Goal: Task Accomplishment & Management: Complete application form

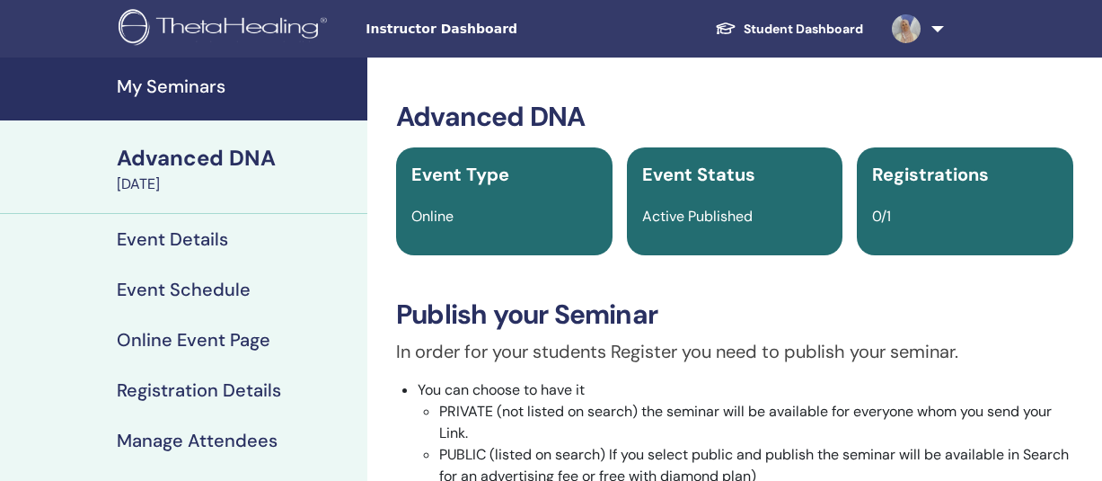
scroll to position [367, 0]
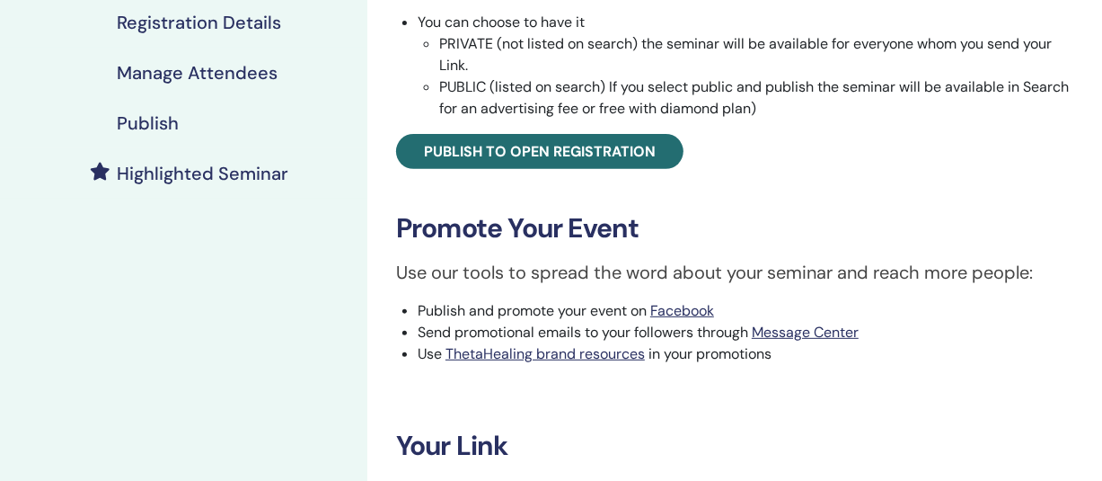
click at [173, 281] on div "My Seminars Advanced DNA September 29, 2025 Event Details Event Schedule Online…" at bounding box center [183, 240] width 367 height 1100
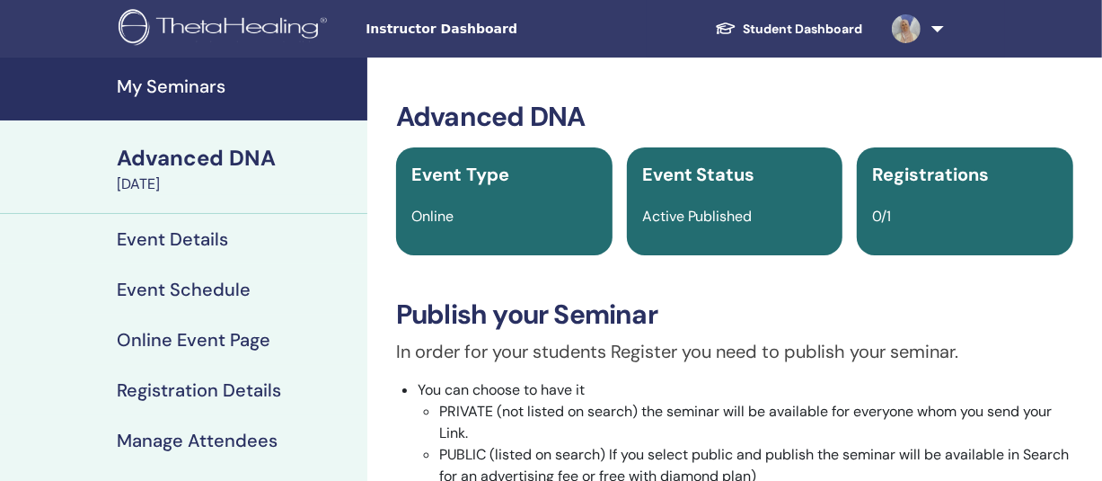
click at [399, 27] on span "Instructor Dashboard" at bounding box center [500, 29] width 269 height 19
click at [144, 89] on h4 "My Seminars" at bounding box center [237, 86] width 240 height 22
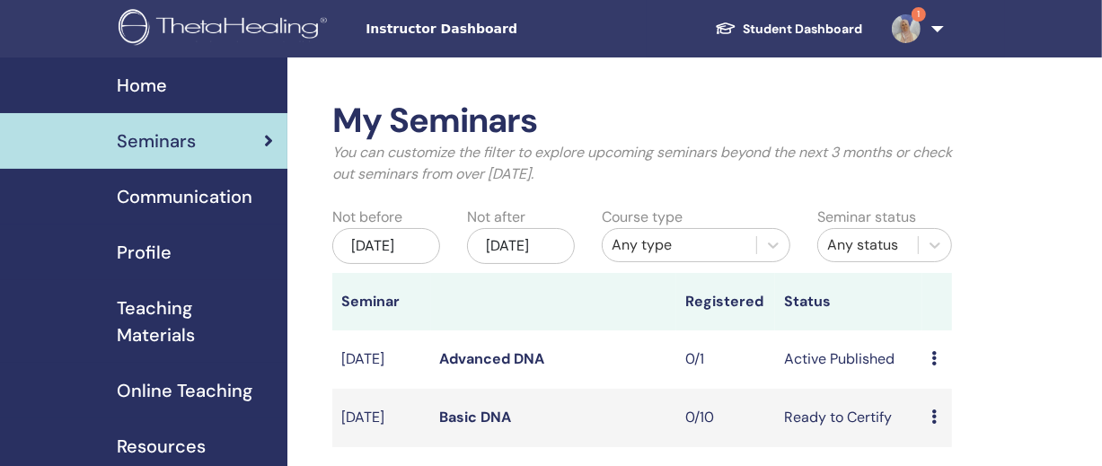
click at [915, 31] on img at bounding box center [906, 28] width 29 height 29
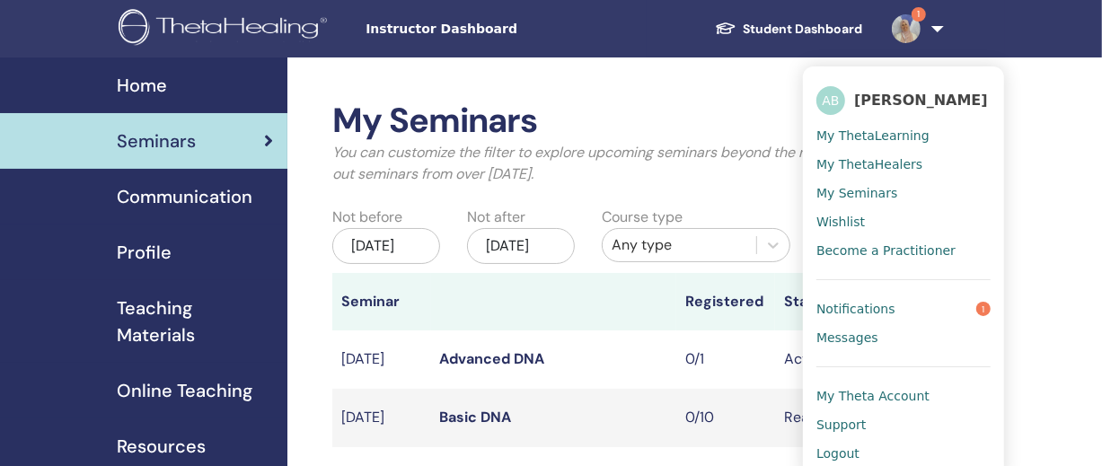
click at [866, 304] on span "Notifications" at bounding box center [856, 309] width 79 height 16
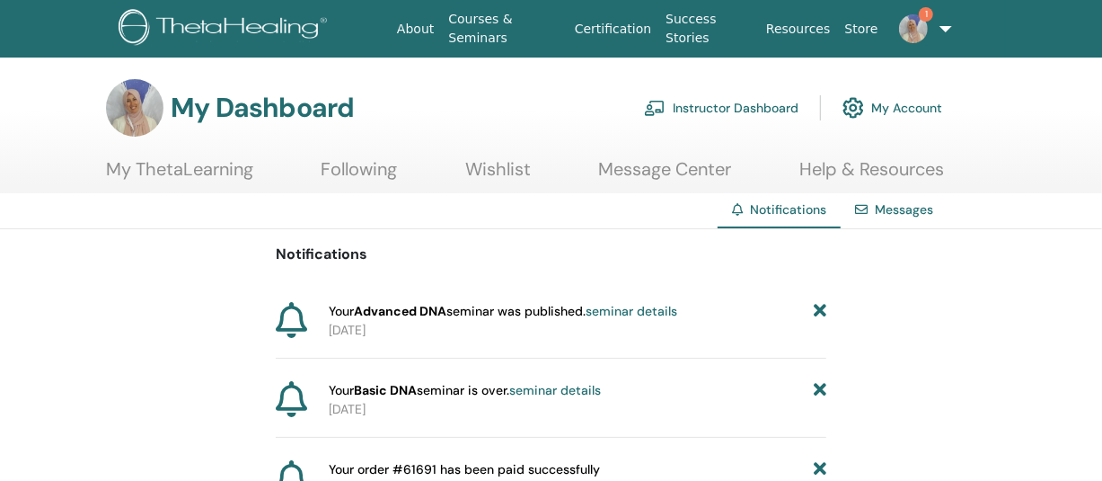
click at [911, 27] on img at bounding box center [913, 28] width 29 height 29
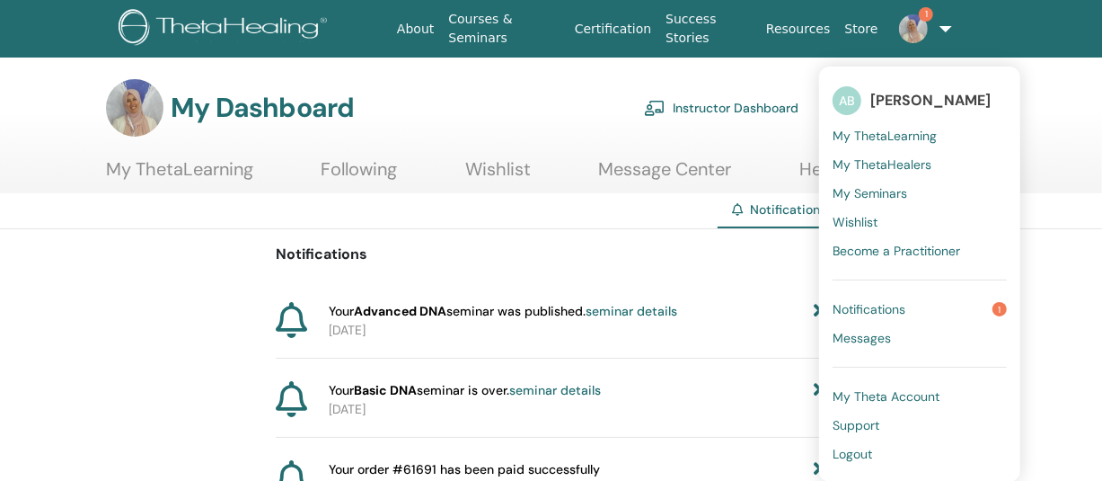
click at [861, 197] on span "My Seminars" at bounding box center [870, 193] width 75 height 16
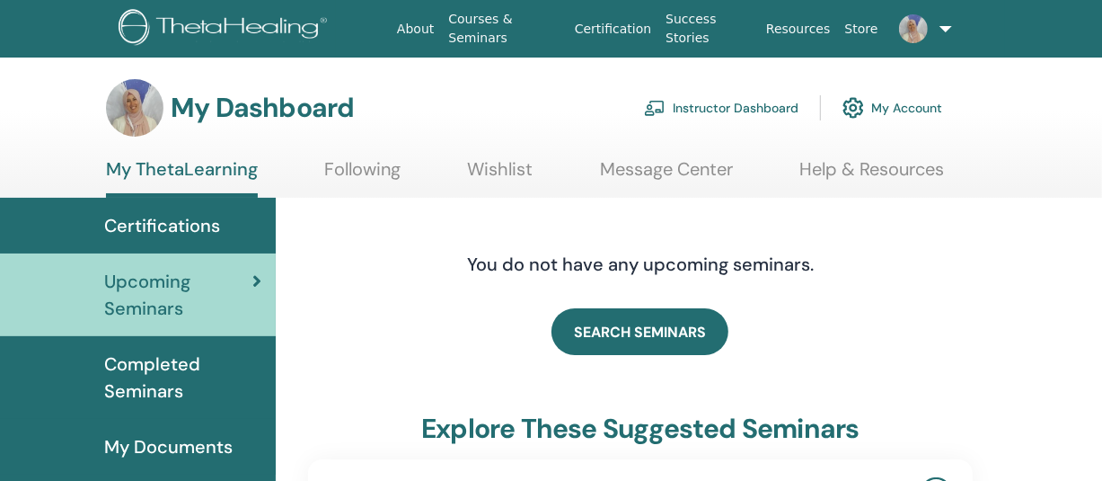
click at [716, 108] on link "Instructor Dashboard" at bounding box center [721, 108] width 155 height 40
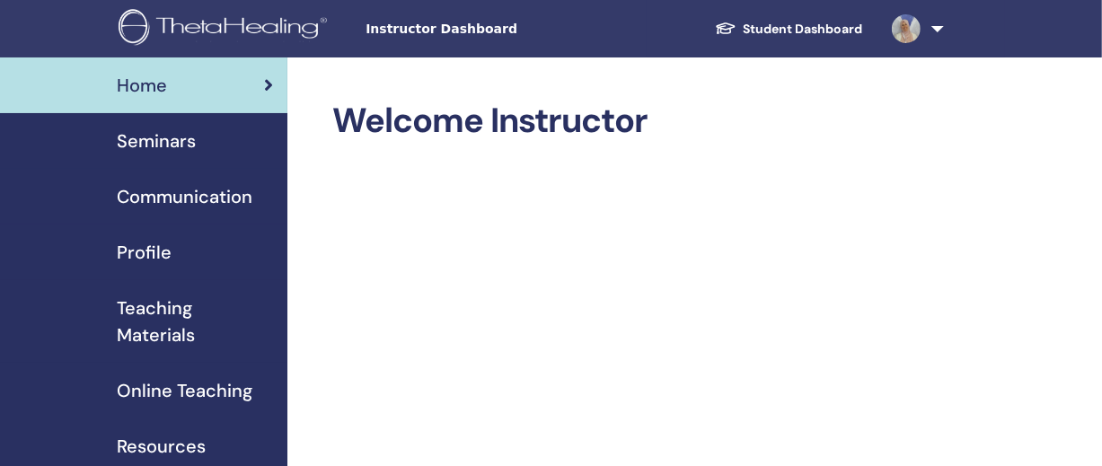
click at [135, 143] on span "Seminars" at bounding box center [156, 141] width 79 height 27
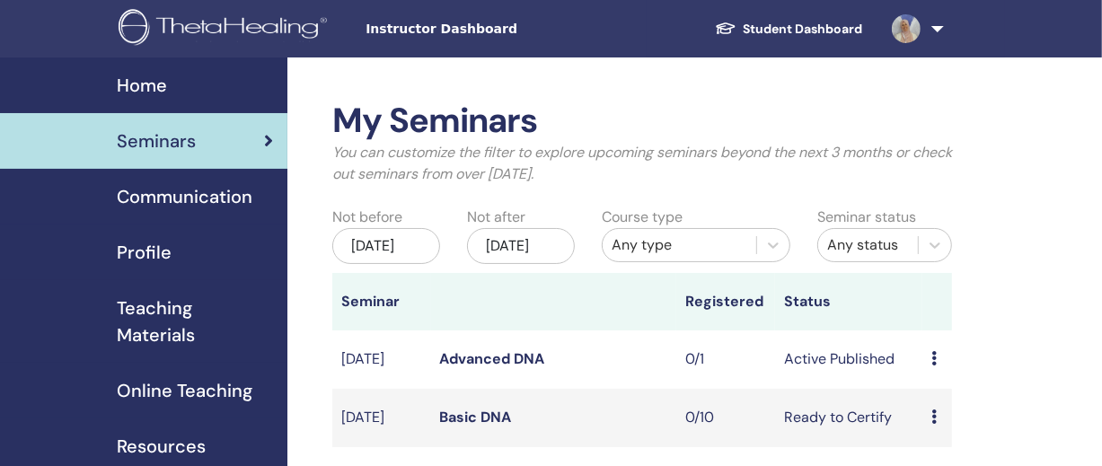
click at [148, 89] on span "Home" at bounding box center [142, 85] width 50 height 27
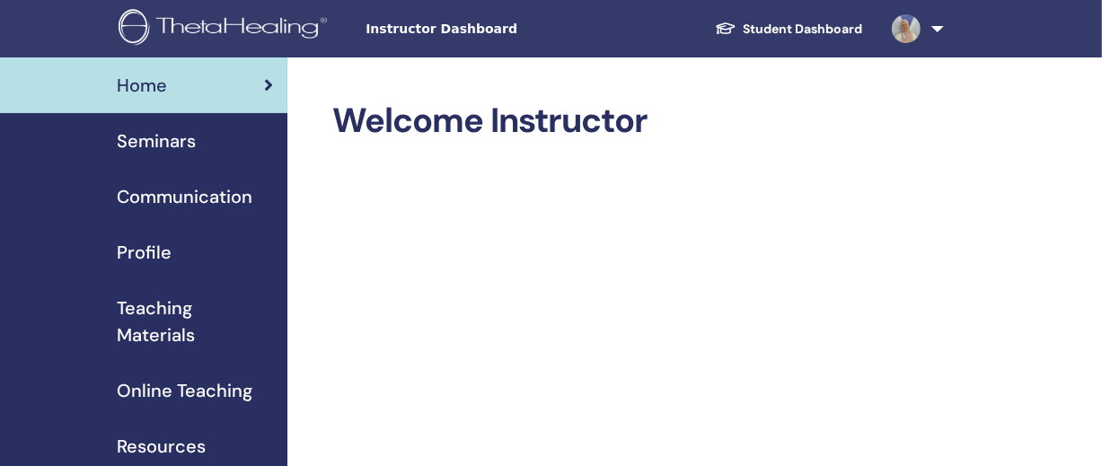
click at [144, 143] on span "Seminars" at bounding box center [156, 141] width 79 height 27
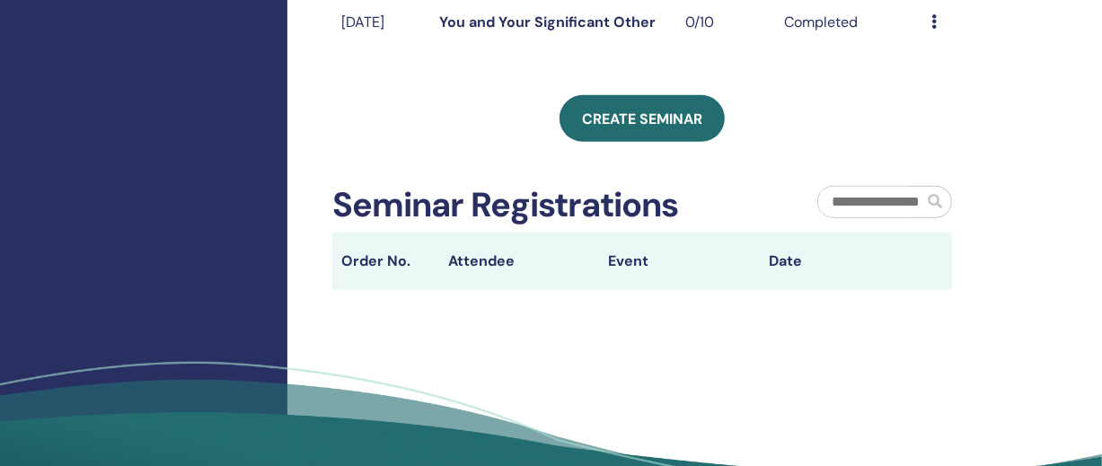
scroll to position [808, 0]
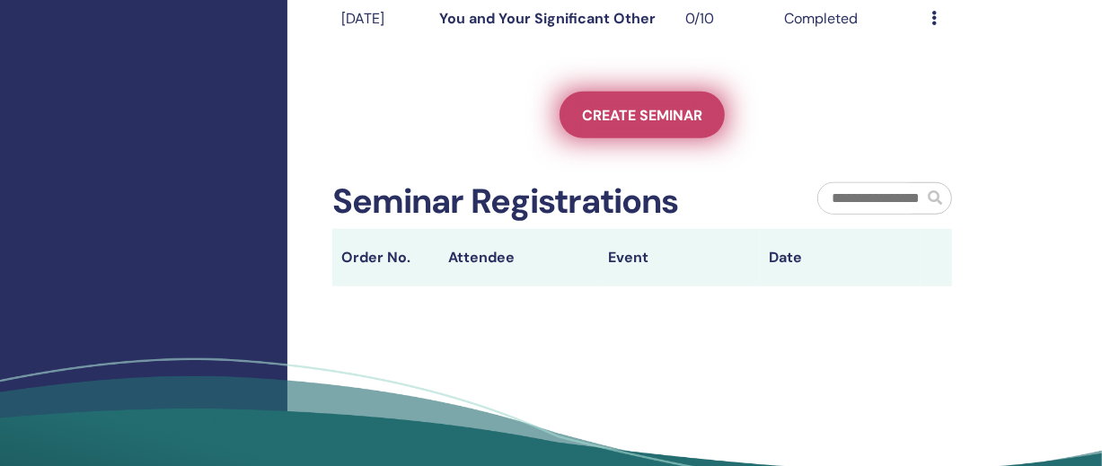
click at [638, 125] on span "Create seminar" at bounding box center [642, 115] width 120 height 19
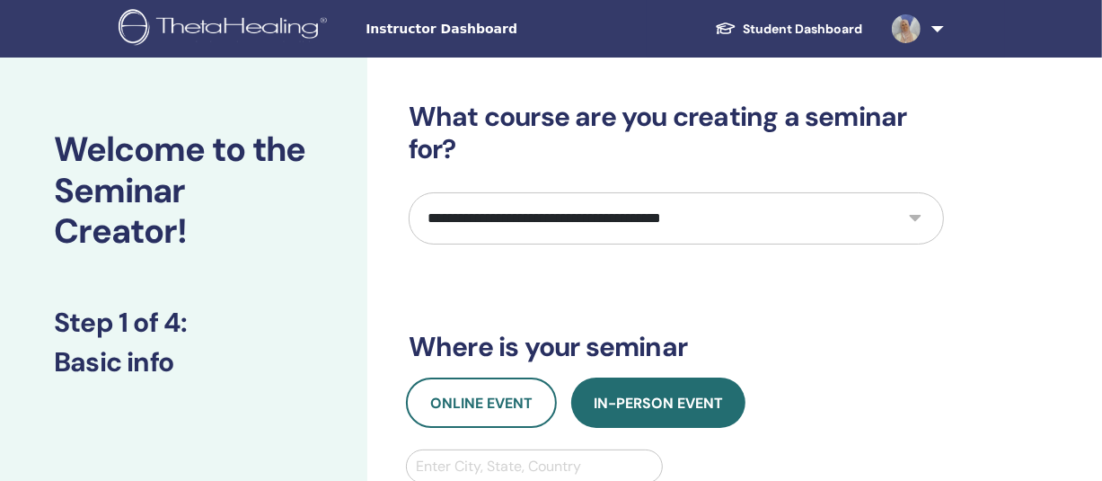
drag, startPoint x: 0, startPoint y: 0, endPoint x: 498, endPoint y: 209, distance: 539.9
click at [498, 209] on select "**********" at bounding box center [676, 218] width 535 height 52
select select "****"
click at [409, 192] on select "**********" at bounding box center [676, 218] width 535 height 52
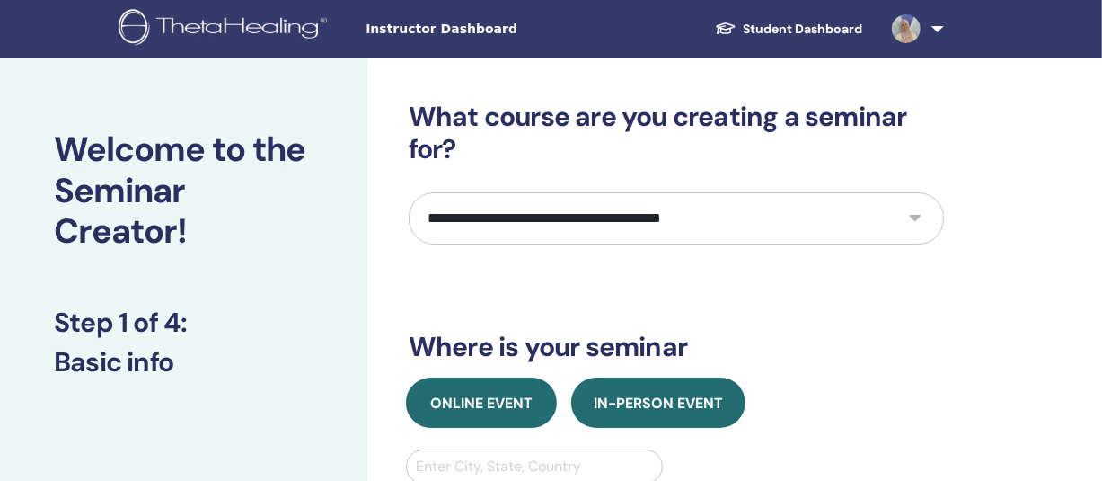
click at [457, 393] on span "Online Event" at bounding box center [481, 402] width 102 height 19
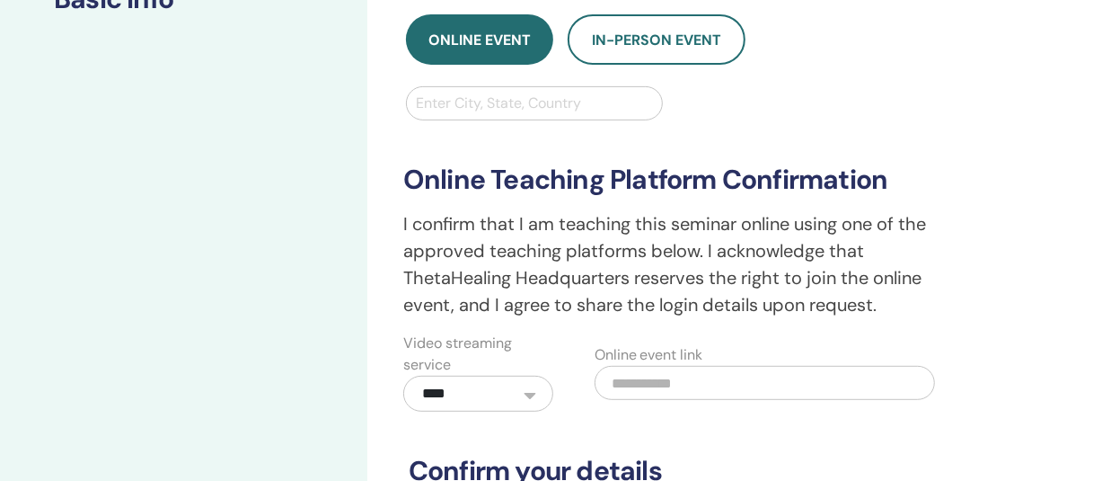
scroll to position [384, 0]
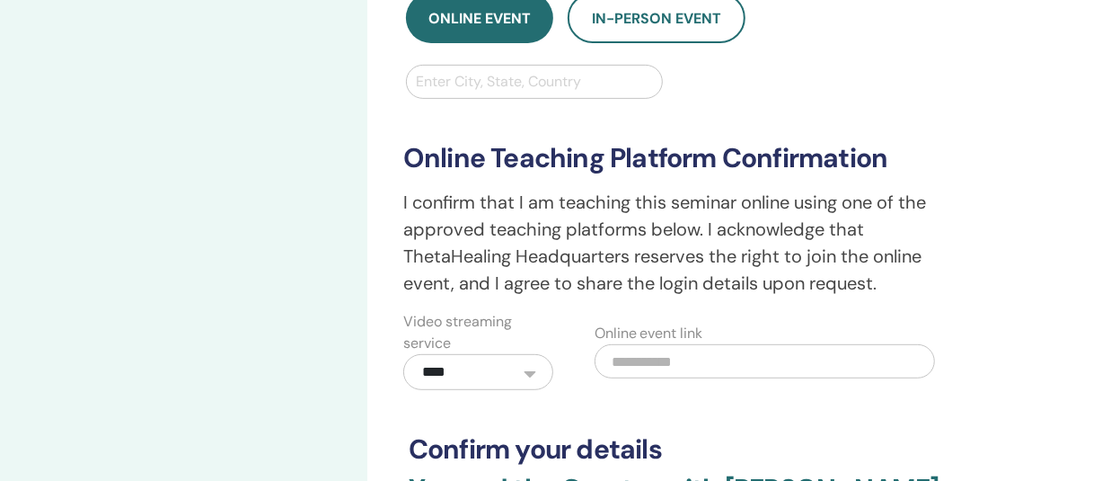
click at [742, 359] on input "text" at bounding box center [765, 361] width 340 height 34
paste input "**********"
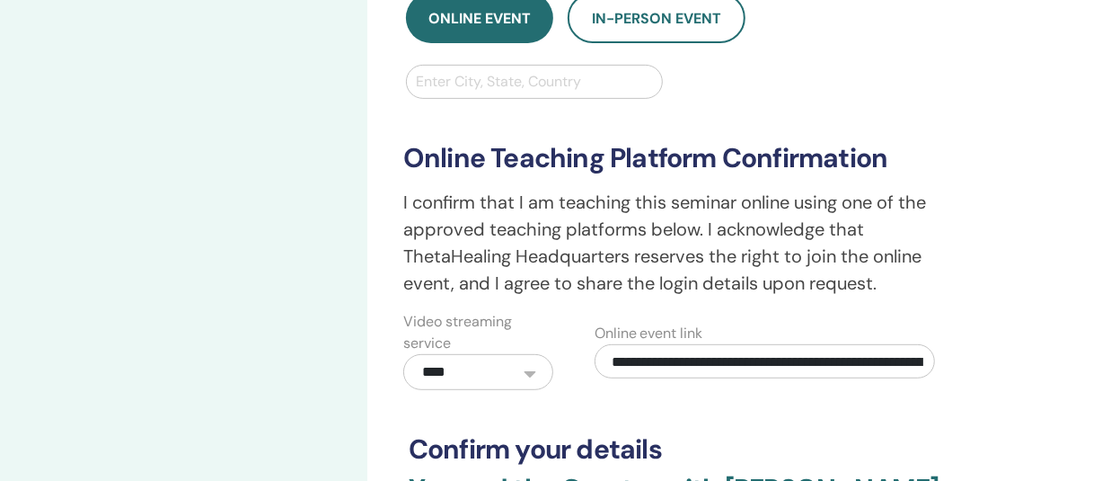
scroll to position [0, 256]
type input "**********"
click at [473, 66] on div "Enter City, State, Country" at bounding box center [534, 82] width 255 height 32
type input "*******"
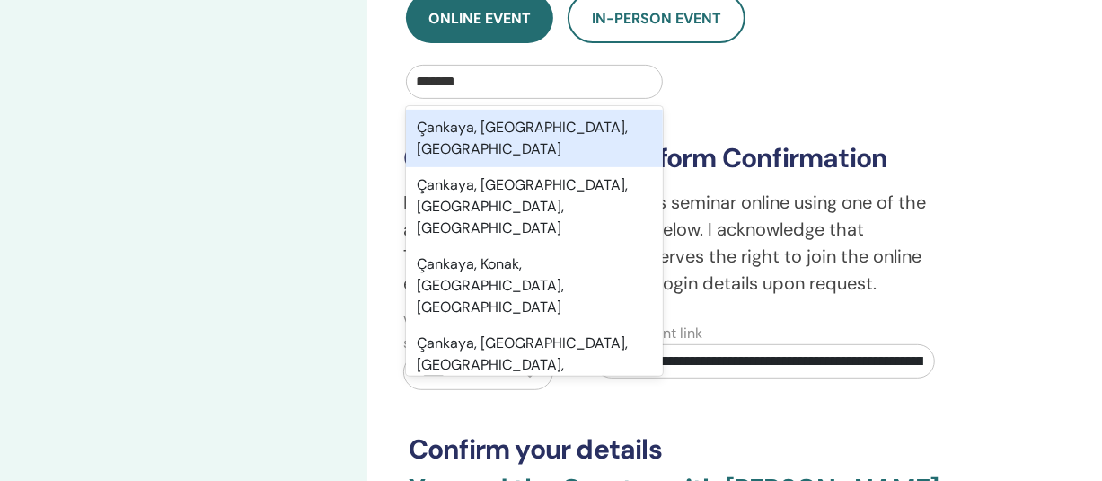
click at [476, 119] on div "Çankaya, Ankara, TUR" at bounding box center [534, 138] width 257 height 57
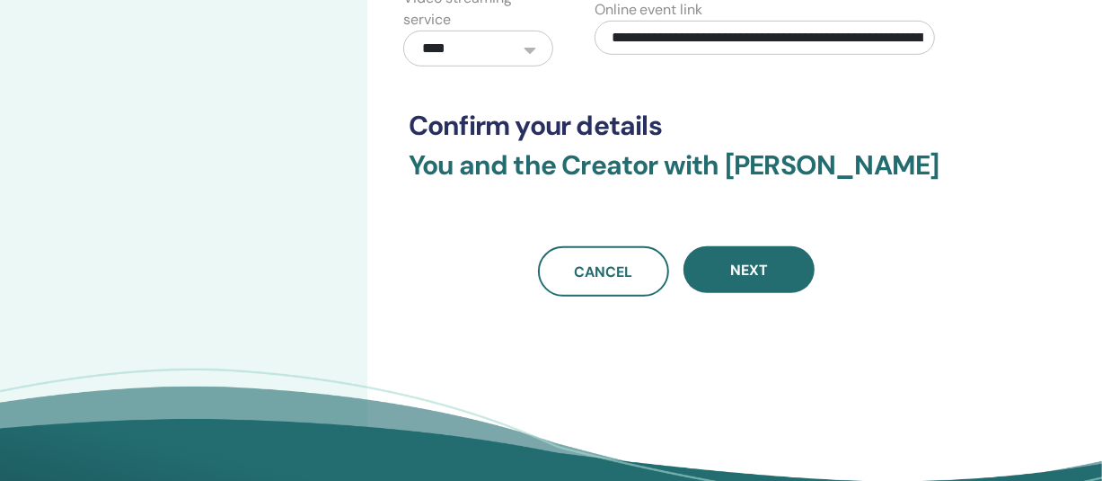
scroll to position [723, 0]
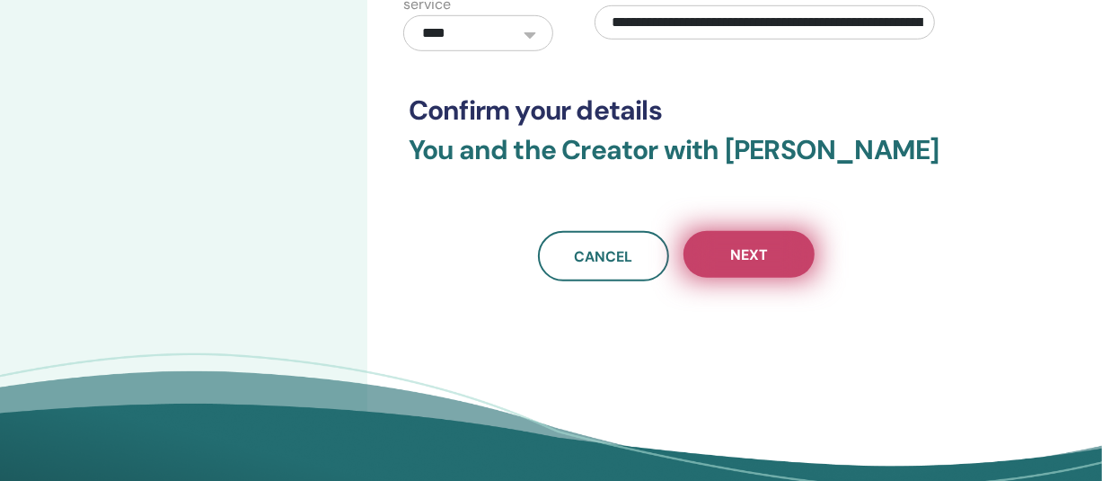
click at [738, 265] on button "Next" at bounding box center [749, 254] width 131 height 47
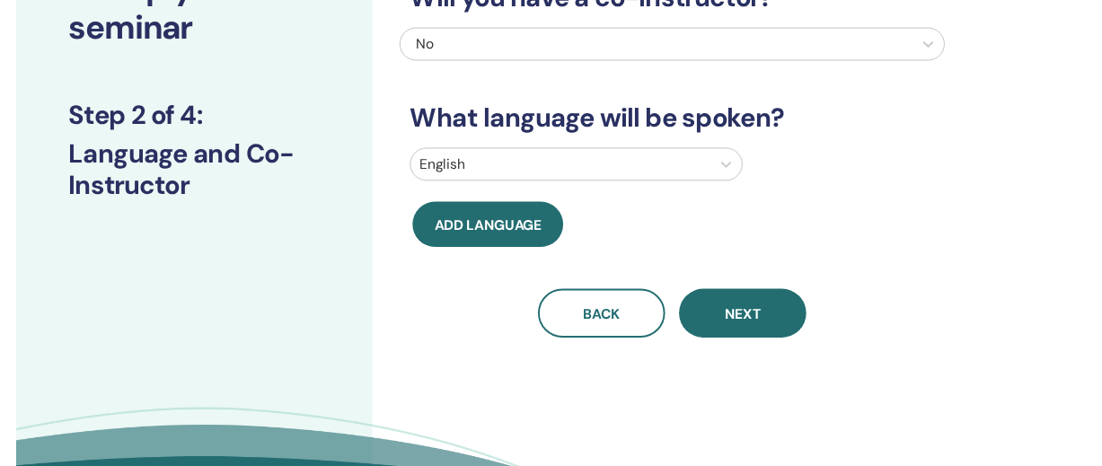
scroll to position [179, 0]
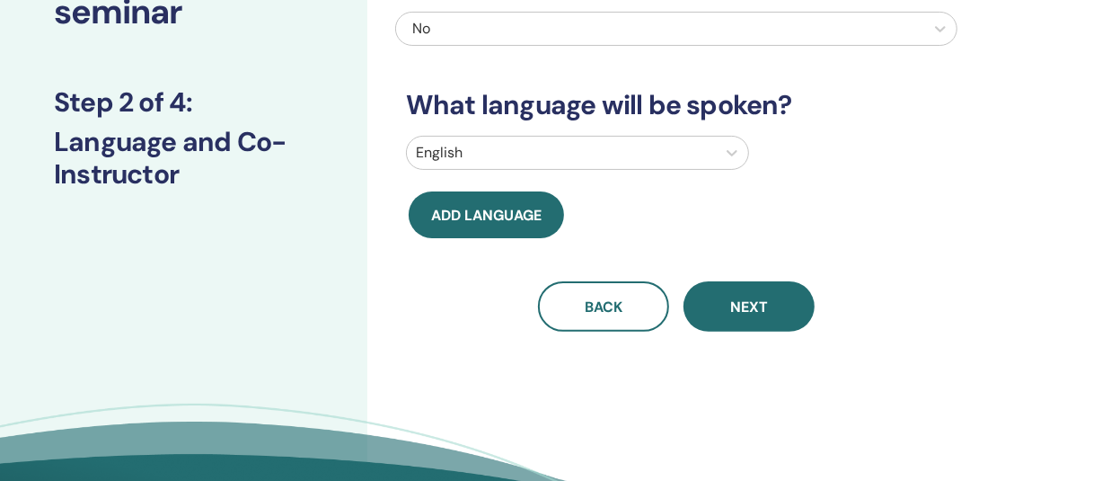
click at [455, 146] on div at bounding box center [561, 152] width 291 height 25
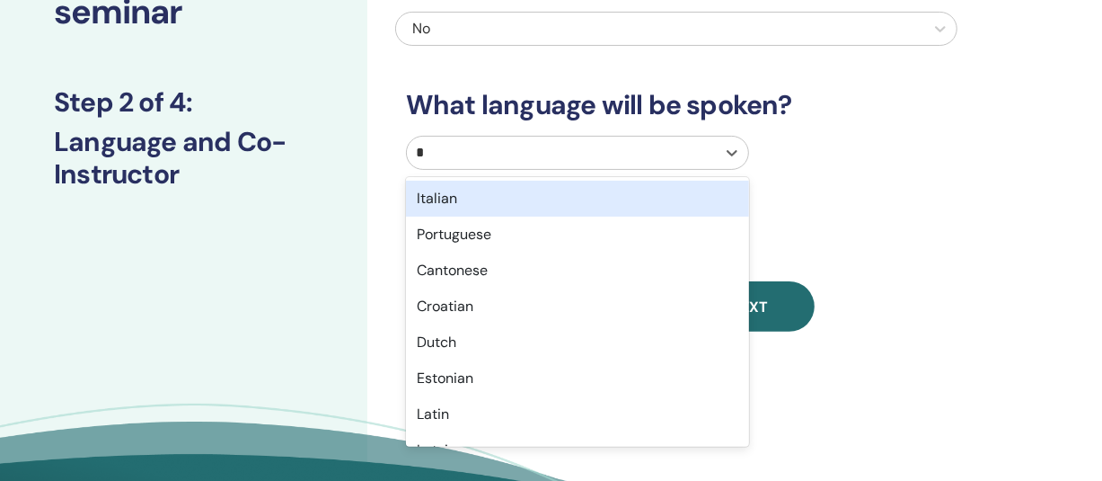
type input "**"
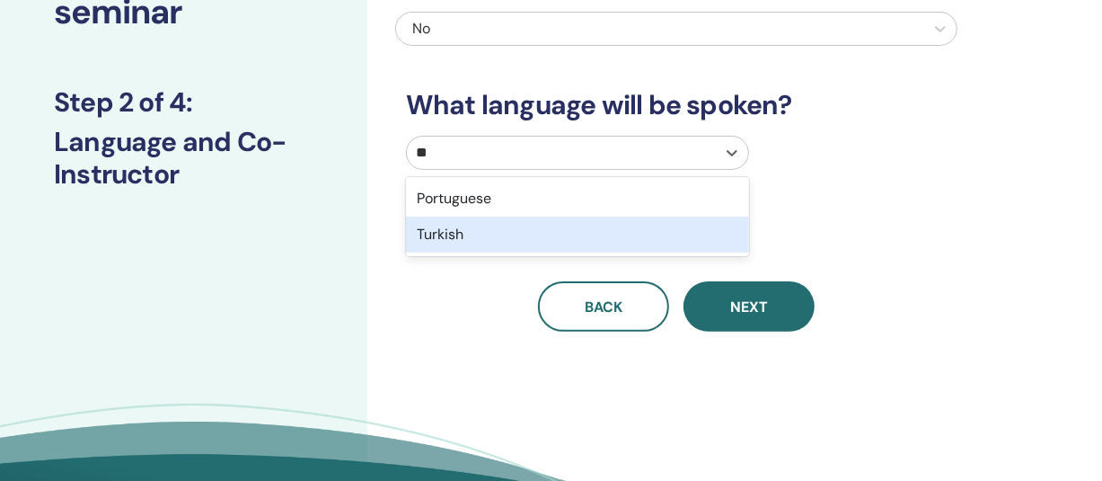
click at [439, 234] on div "Turkish" at bounding box center [577, 234] width 343 height 36
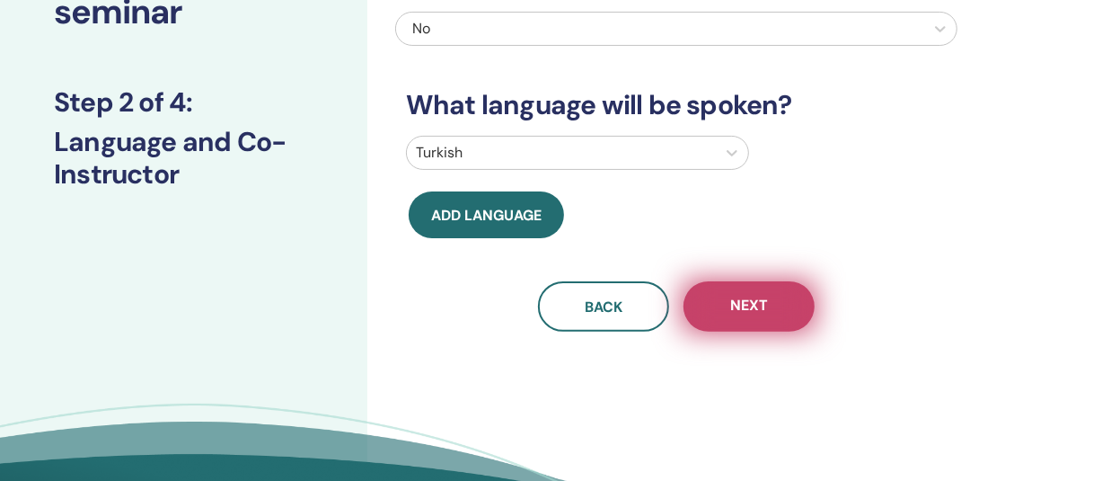
click at [754, 306] on span "Next" at bounding box center [749, 307] width 38 height 22
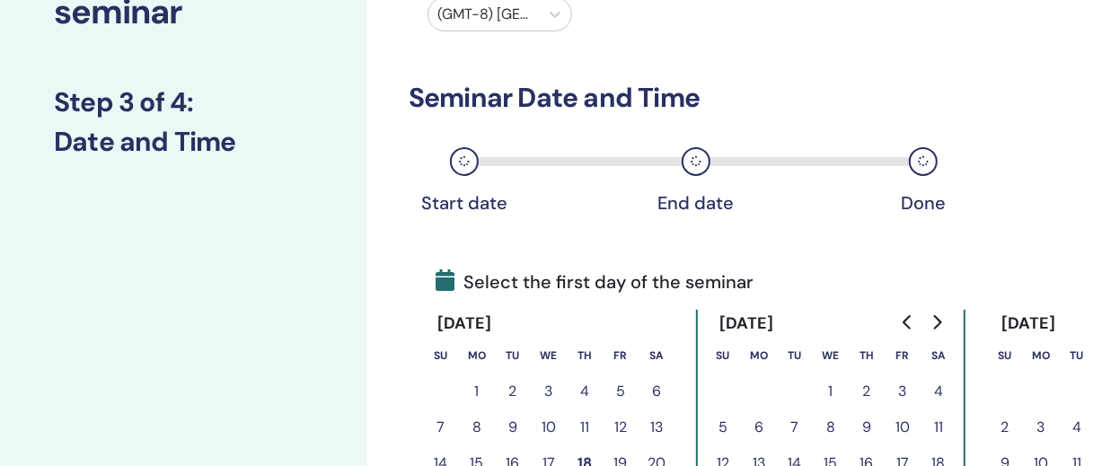
scroll to position [0, 0]
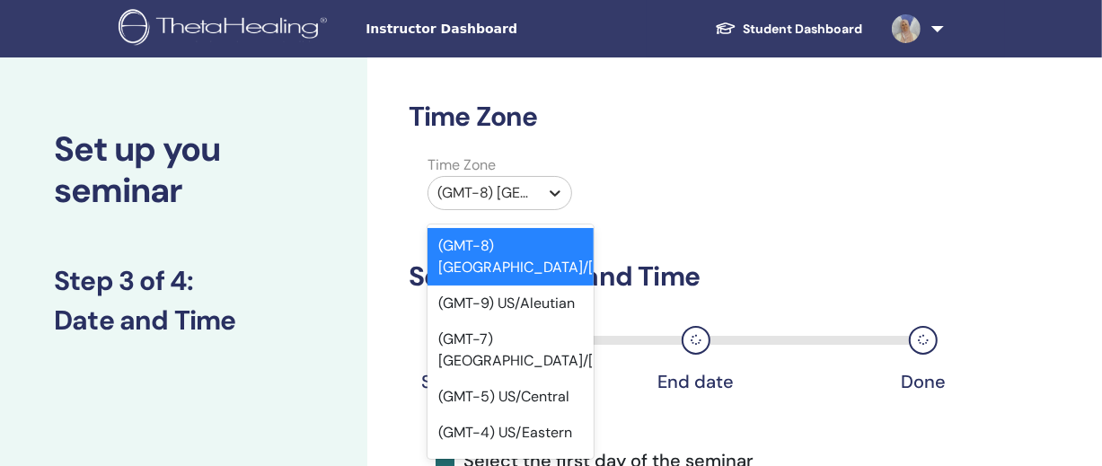
click at [552, 184] on icon at bounding box center [555, 193] width 18 height 18
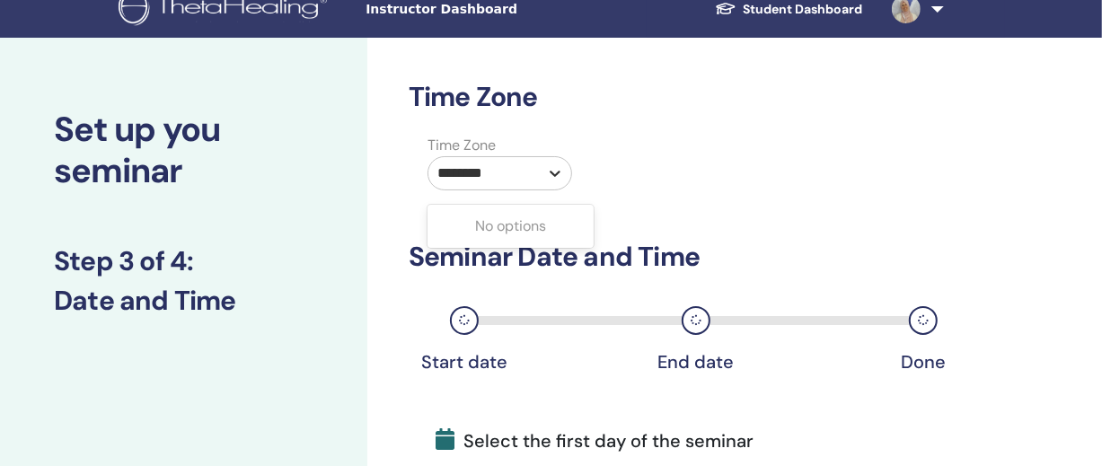
type input "******"
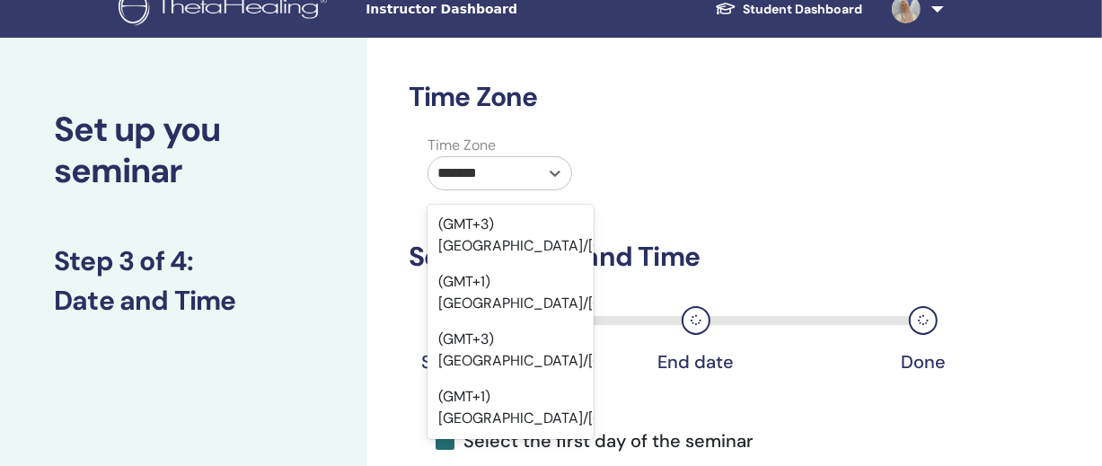
scroll to position [964, 0]
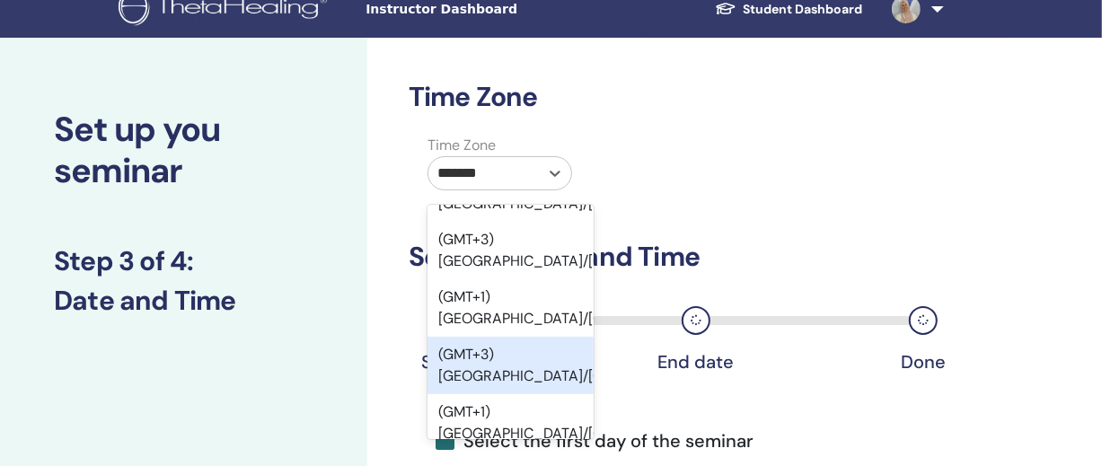
click at [516, 358] on div "(GMT+3) [GEOGRAPHIC_DATA]/[GEOGRAPHIC_DATA]" at bounding box center [511, 365] width 166 height 57
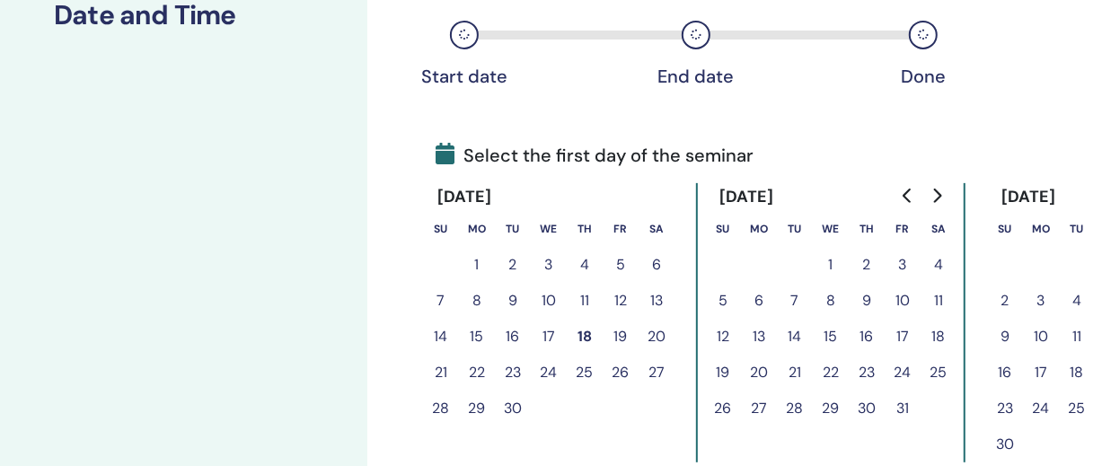
scroll to position [340, 0]
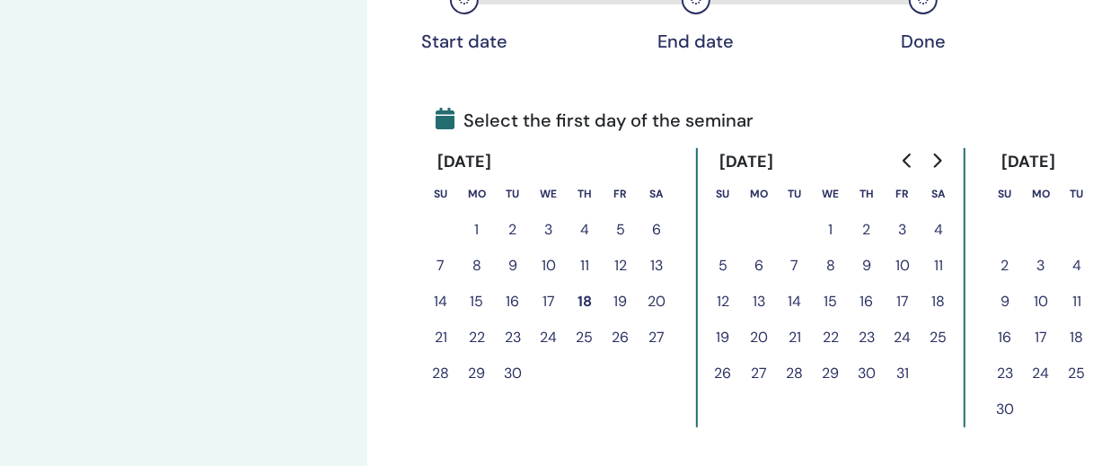
click at [763, 265] on button "6" at bounding box center [759, 266] width 36 height 36
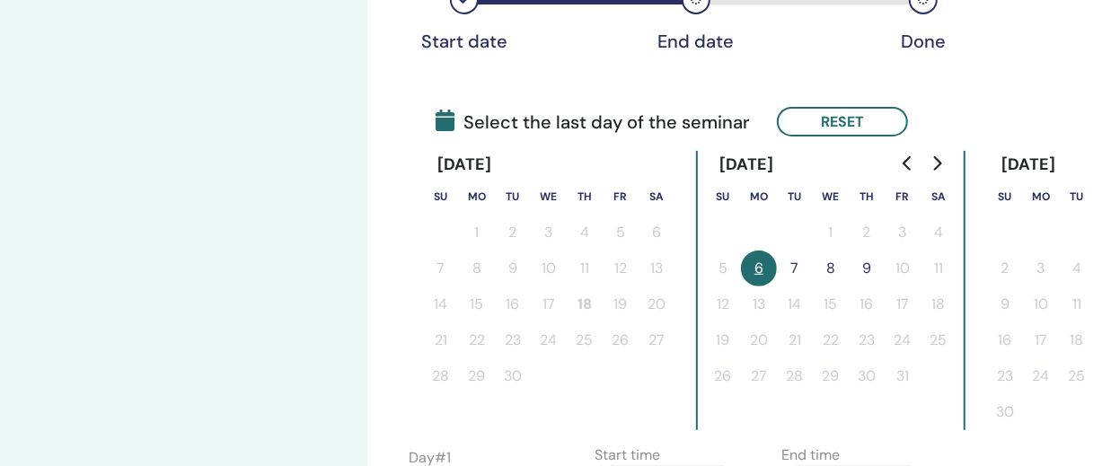
click at [788, 269] on button "7" at bounding box center [795, 269] width 36 height 36
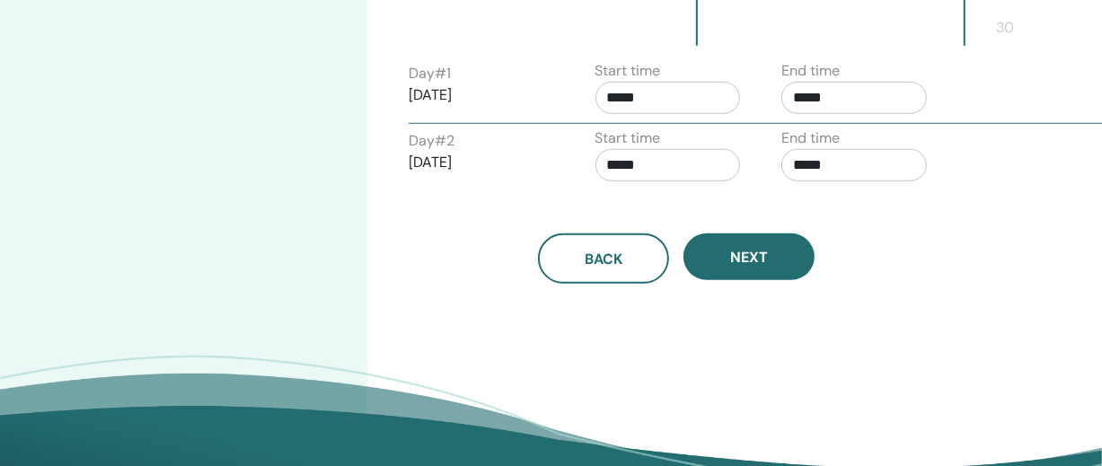
scroll to position [731, 0]
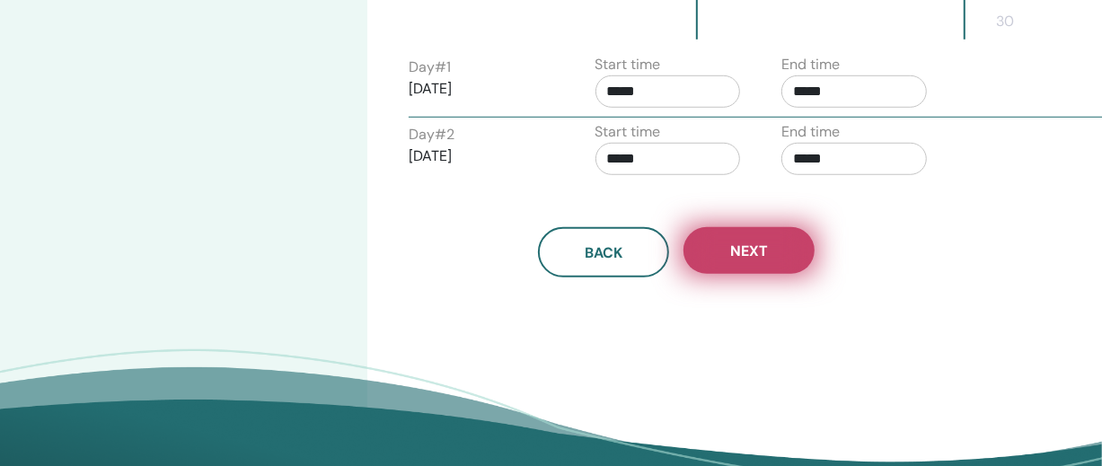
click at [738, 251] on span "Next" at bounding box center [749, 251] width 38 height 19
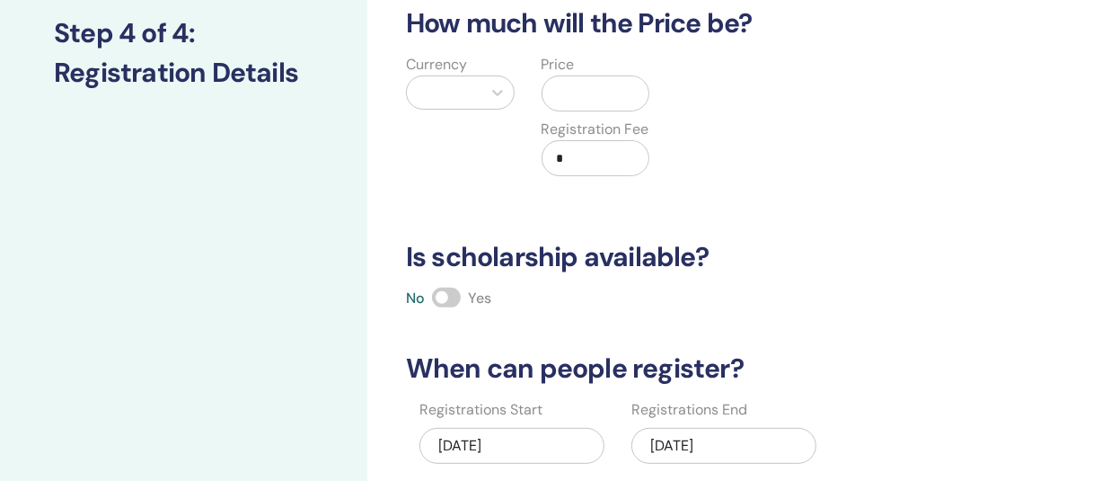
scroll to position [245, 0]
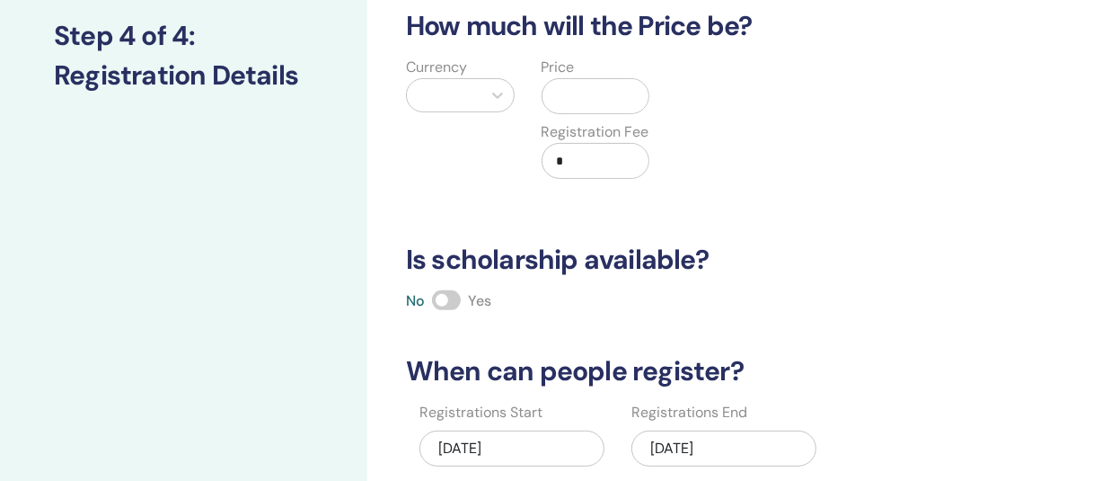
drag, startPoint x: 536, startPoint y: 65, endPoint x: 470, endPoint y: 83, distance: 68.9
click at [536, 66] on div "Price Registration Fee *" at bounding box center [596, 129] width 136 height 144
click at [455, 86] on div at bounding box center [444, 95] width 57 height 25
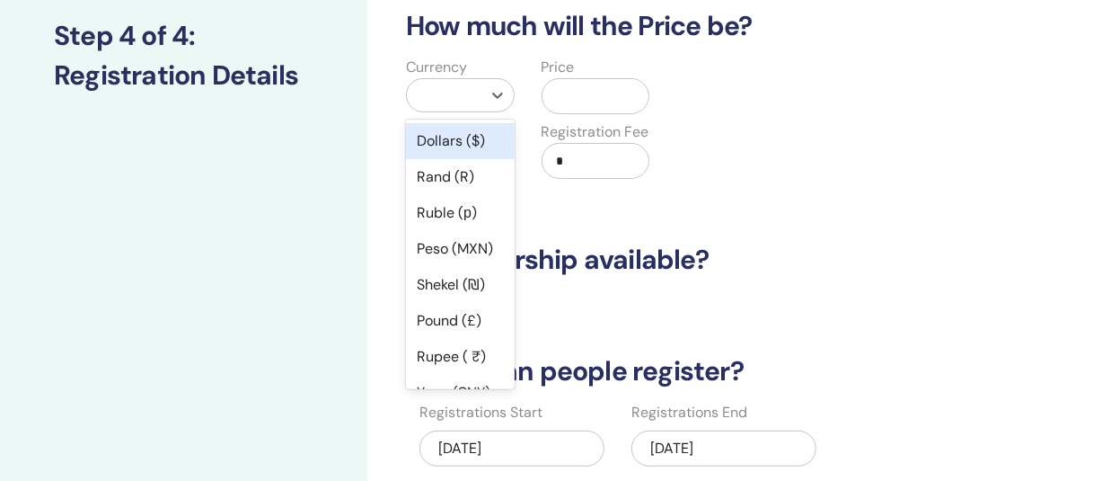
click at [425, 143] on div "Dollars ($)" at bounding box center [460, 141] width 109 height 36
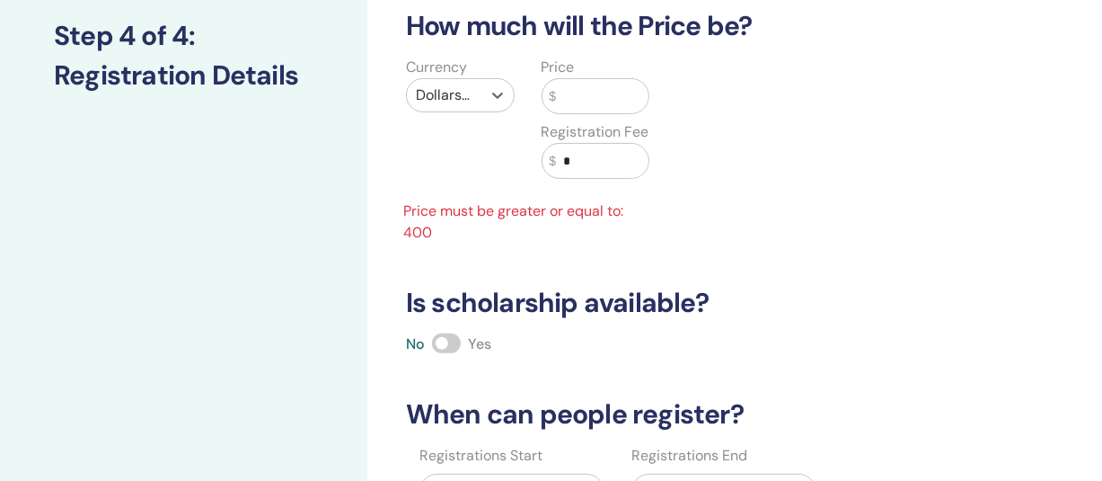
click at [579, 88] on input "text" at bounding box center [602, 96] width 93 height 34
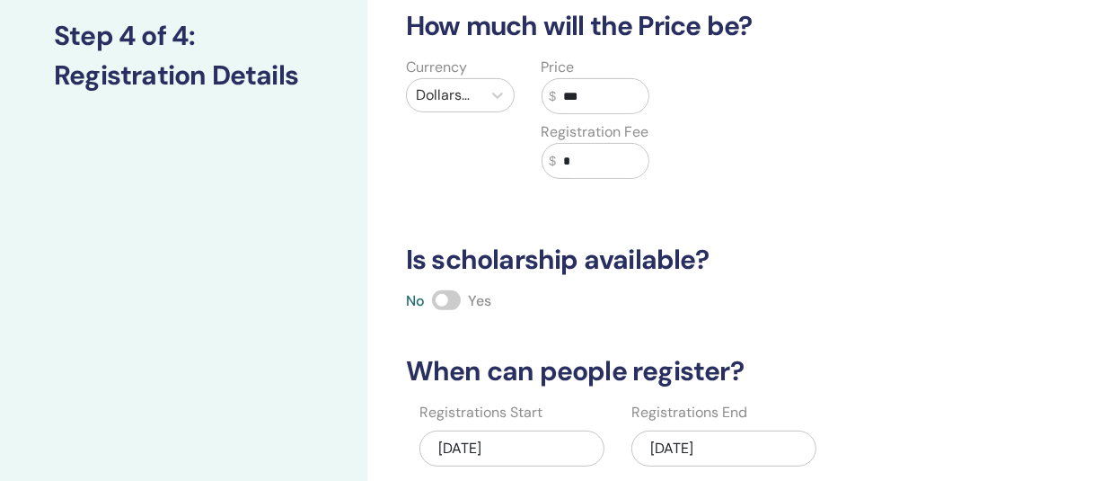
type input "***"
click at [580, 162] on input "*" at bounding box center [602, 161] width 93 height 34
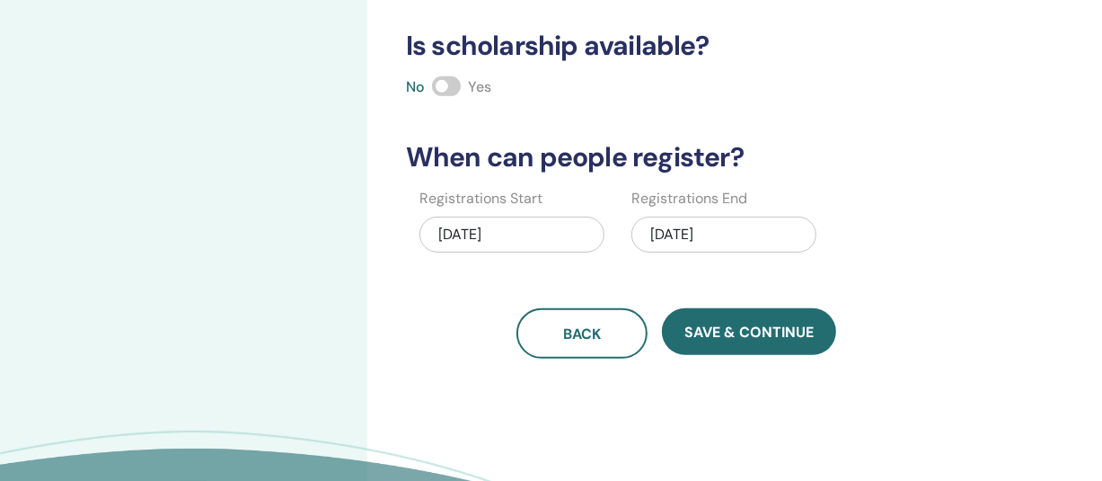
scroll to position [462, 0]
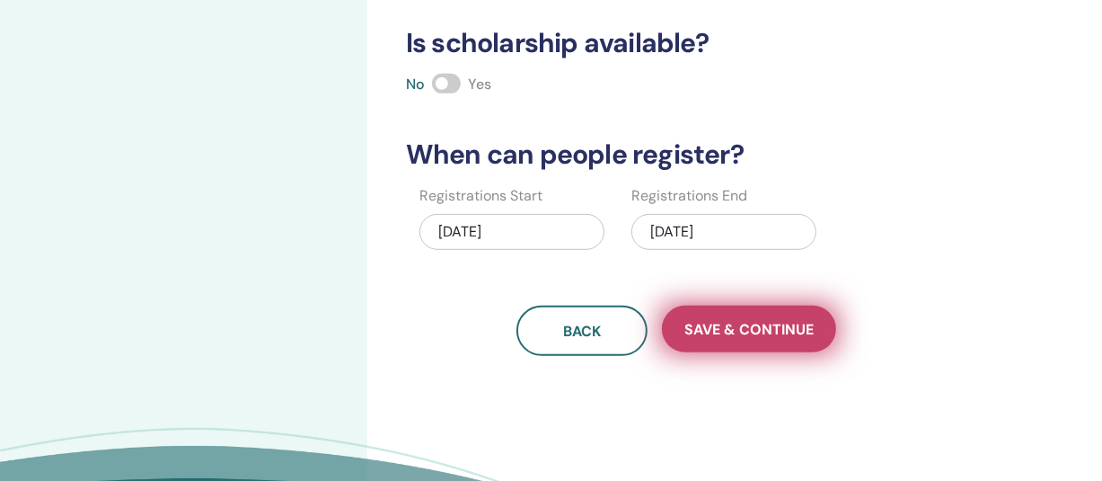
type input "**"
click at [729, 340] on button "Save & Continue" at bounding box center [749, 328] width 174 height 47
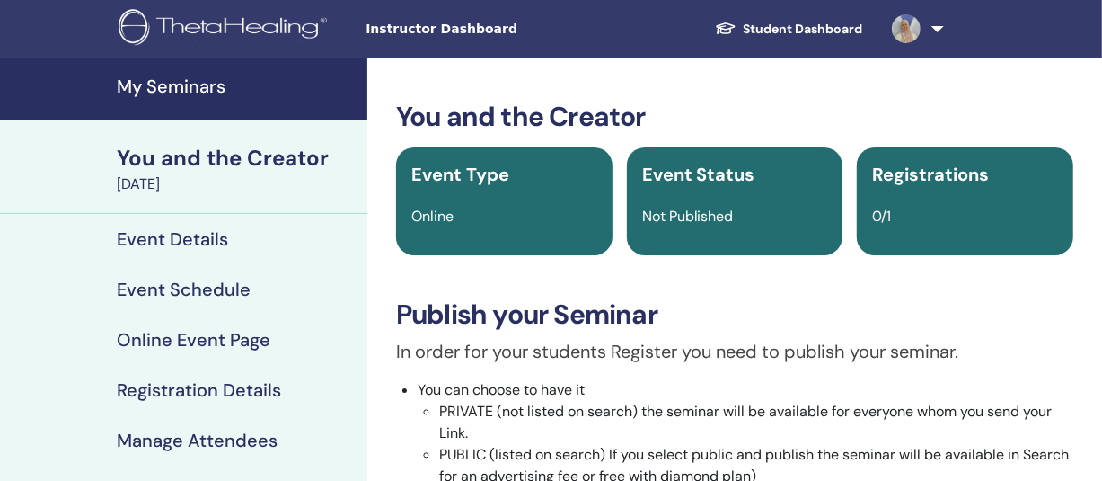
click at [173, 236] on h4 "Event Details" at bounding box center [172, 239] width 111 height 22
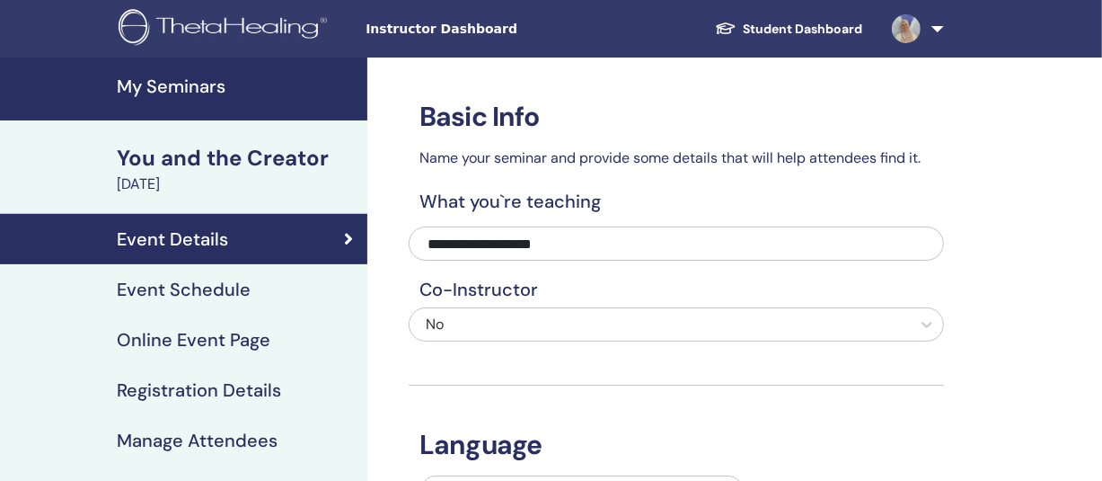
click at [171, 287] on h4 "Event Schedule" at bounding box center [184, 289] width 134 height 22
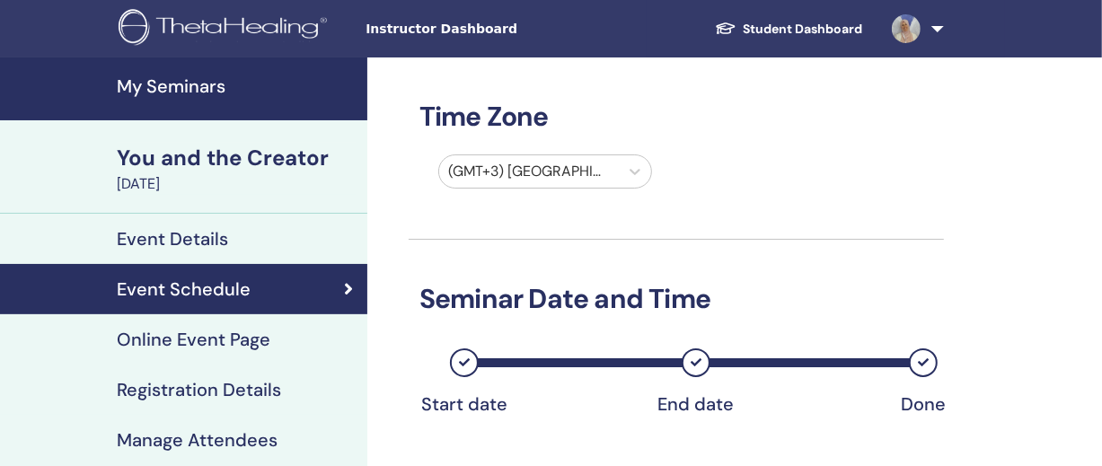
click at [153, 347] on h4 "Online Event Page" at bounding box center [194, 340] width 154 height 22
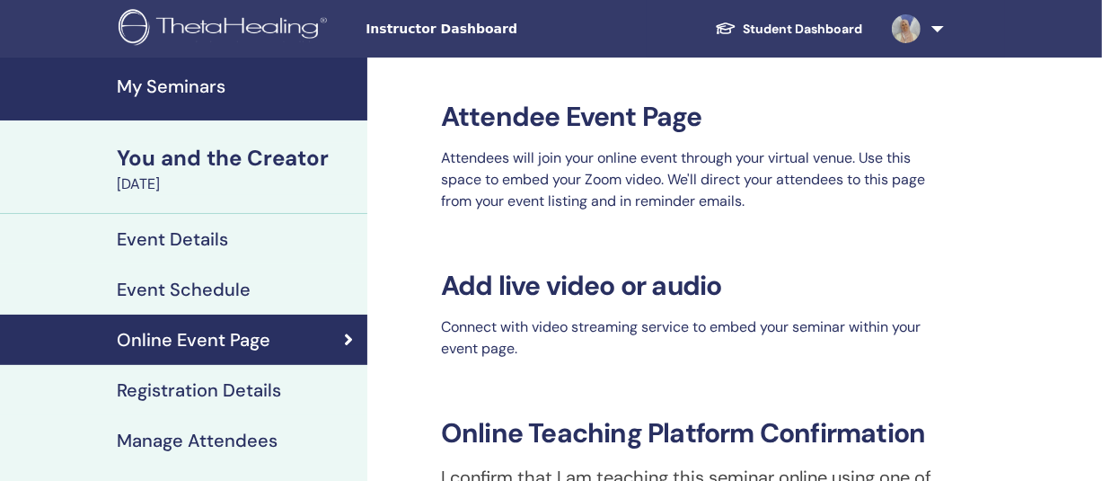
click at [153, 384] on h4 "Registration Details" at bounding box center [199, 390] width 164 height 22
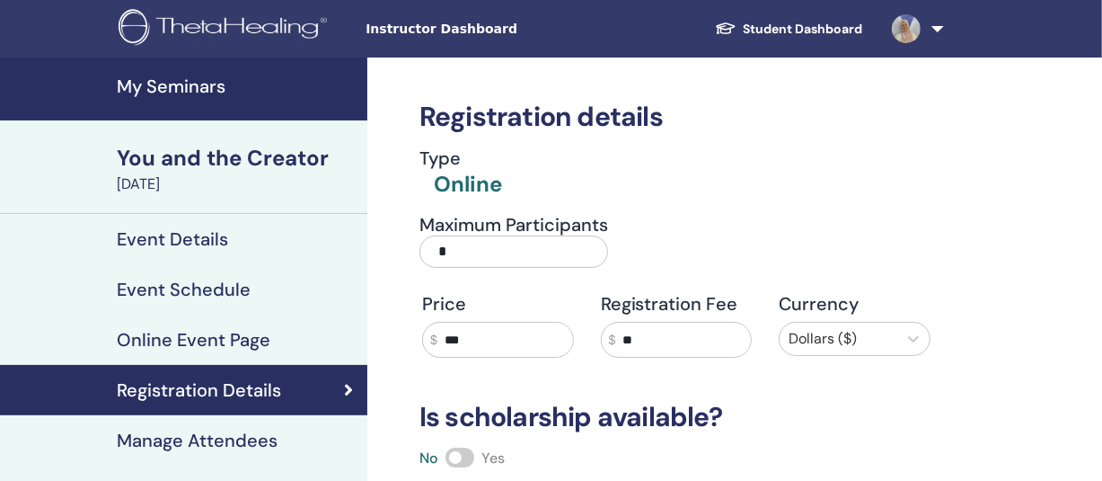
click at [476, 267] on label "Maximum Participants *" at bounding box center [514, 246] width 189 height 65
click at [476, 267] on input "*" at bounding box center [514, 251] width 189 height 32
type input "*"
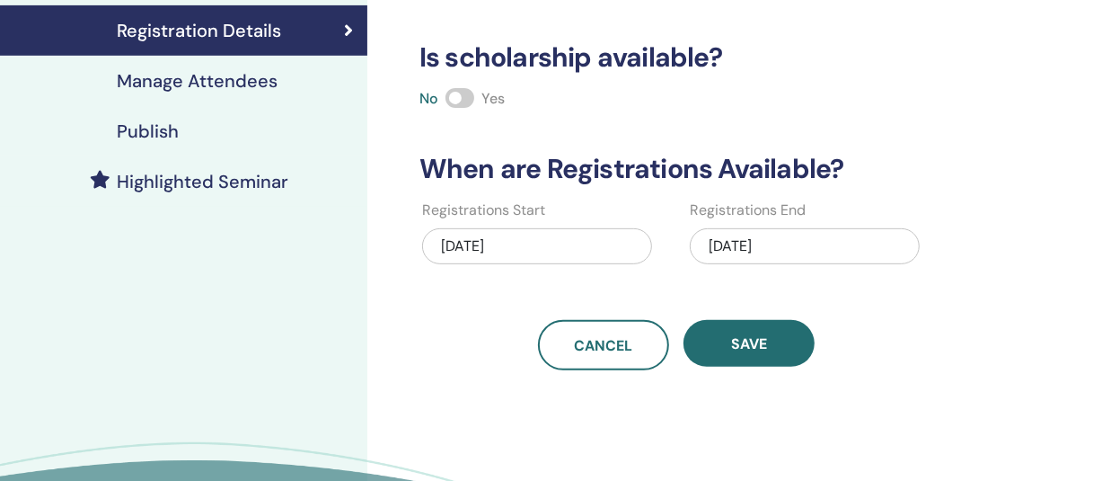
scroll to position [377, 0]
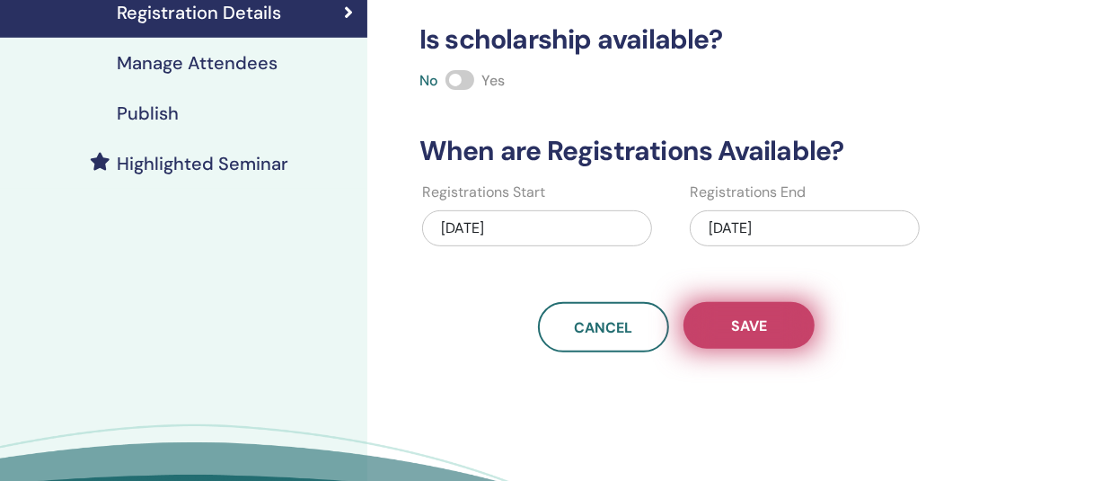
type input "*"
click at [744, 320] on span "Save" at bounding box center [749, 325] width 36 height 19
click at [751, 319] on span "Save" at bounding box center [749, 325] width 36 height 19
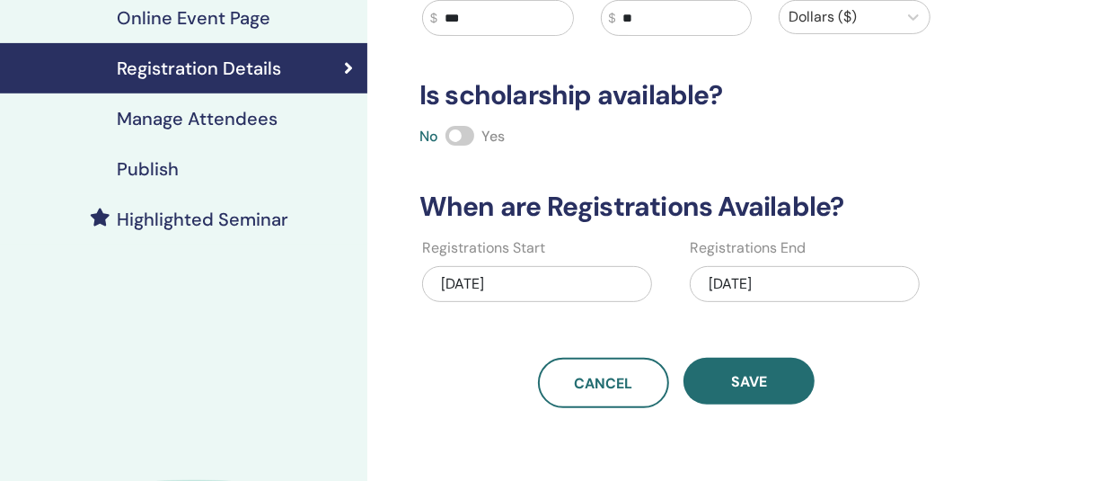
scroll to position [237, 0]
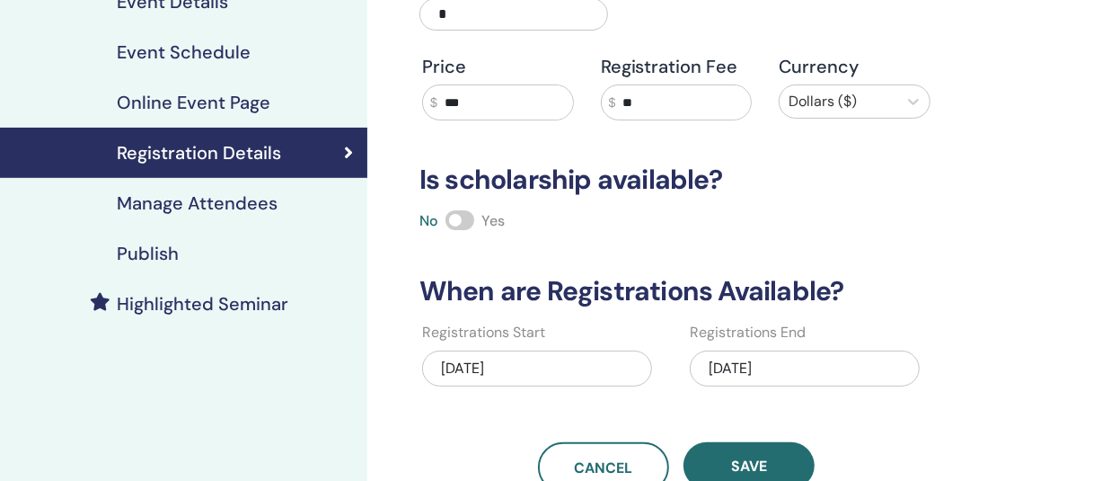
click at [117, 250] on h4 "Publish" at bounding box center [148, 254] width 62 height 22
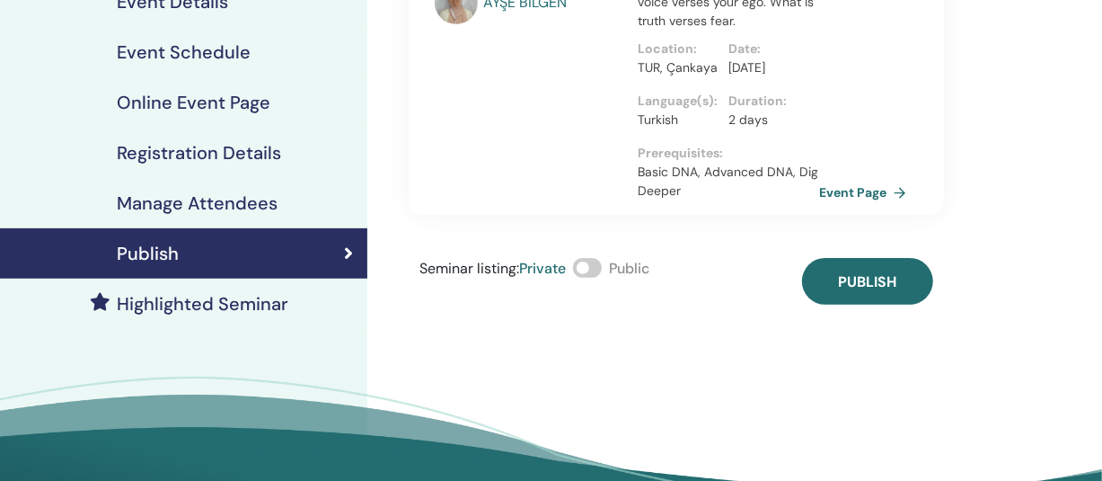
click at [595, 268] on span at bounding box center [587, 268] width 29 height 20
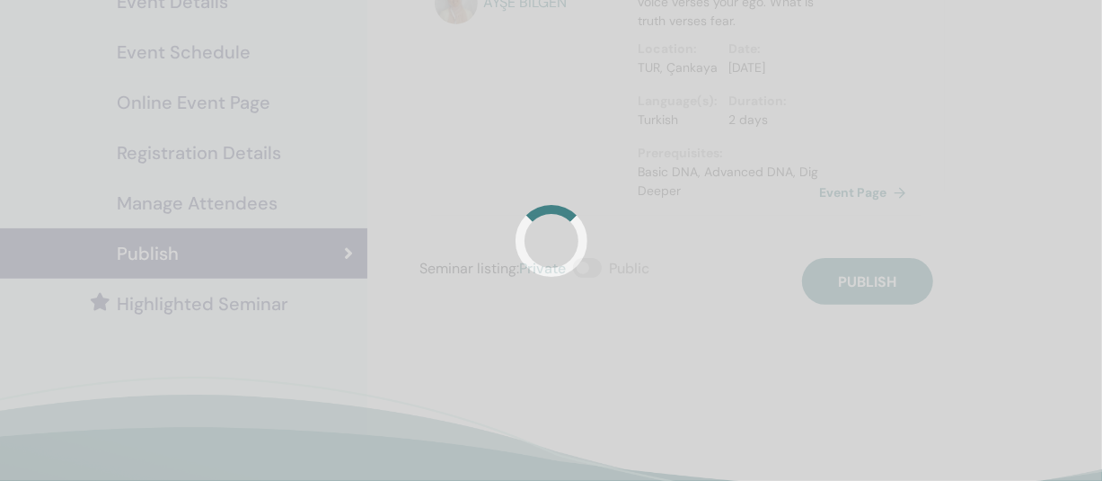
click at [595, 265] on div at bounding box center [551, 240] width 1102 height 481
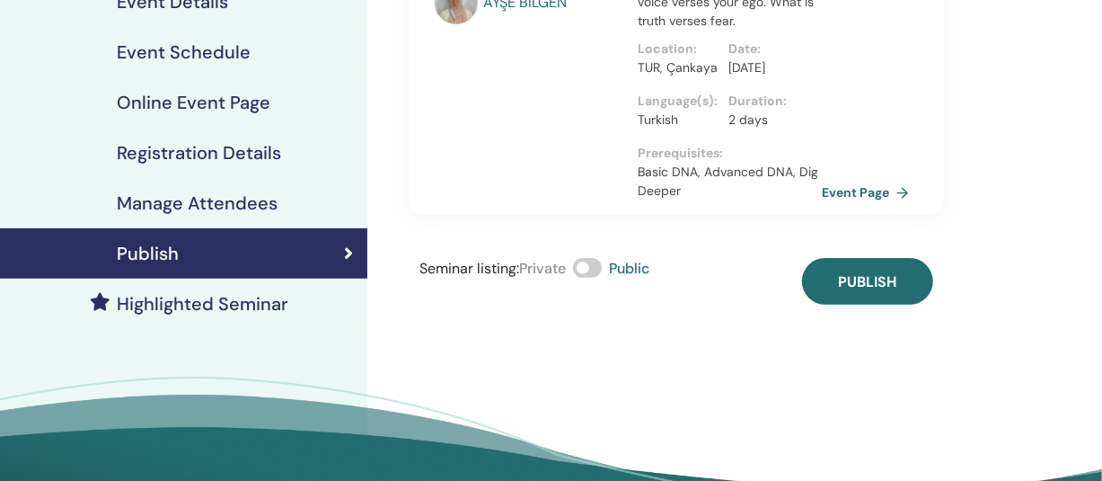
click at [844, 188] on link "Event Page" at bounding box center [869, 192] width 94 height 27
